Goal: Task Accomplishment & Management: Manage account settings

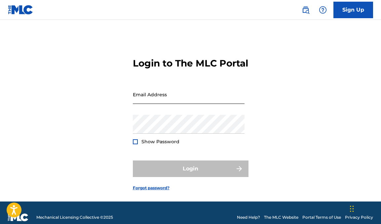
click at [160, 104] on input "Email Address" at bounding box center [189, 94] width 112 height 19
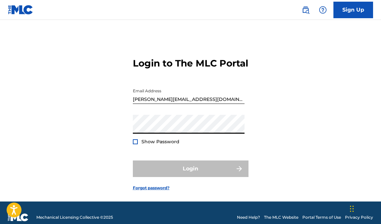
click at [191, 177] on div "Login" at bounding box center [191, 168] width 116 height 17
click at [134, 144] on div at bounding box center [135, 141] width 5 height 5
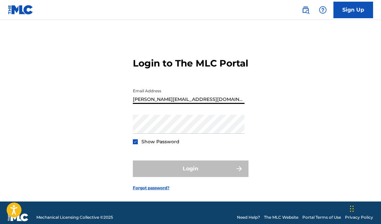
click at [177, 104] on input "DANIEL@INDARTMUSIC.COM" at bounding box center [189, 94] width 112 height 19
type input "info@INDARTMUSIC.COM"
